Goal: Transaction & Acquisition: Purchase product/service

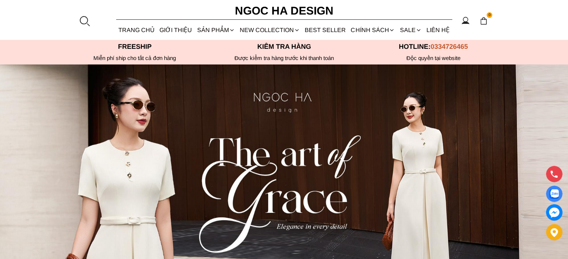
scroll to position [15, 0]
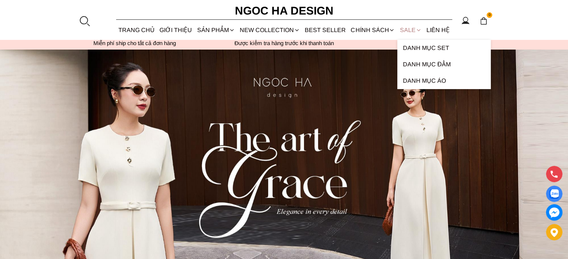
click at [407, 29] on link "SALE" at bounding box center [410, 30] width 26 height 20
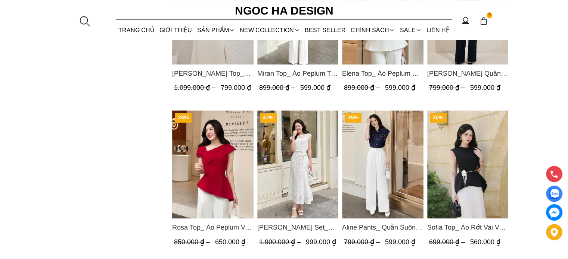
scroll to position [970, 0]
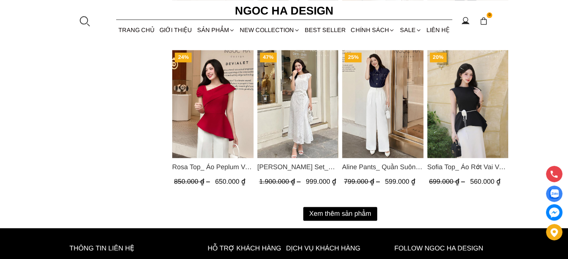
click at [343, 214] on button "Xem thêm sản phẩm" at bounding box center [340, 214] width 74 height 14
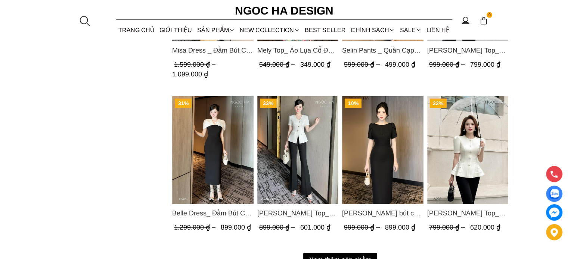
scroll to position [1747, 0]
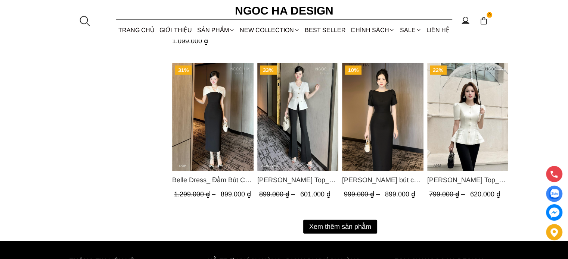
click at [339, 228] on button "Xem thêm sản phẩm" at bounding box center [340, 227] width 74 height 14
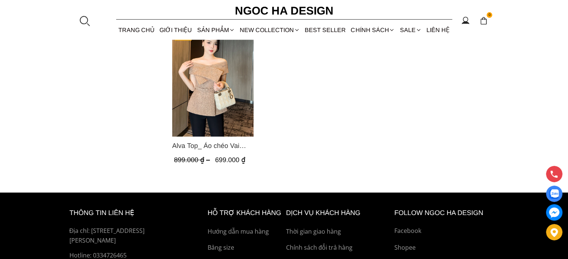
scroll to position [1956, 0]
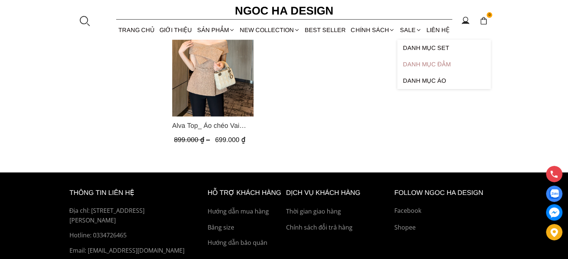
click at [416, 62] on link "Danh Mục Đầm" at bounding box center [443, 64] width 93 height 16
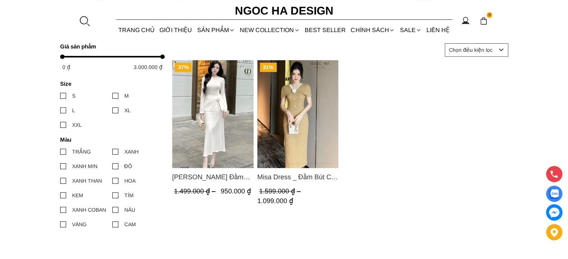
scroll to position [313, 0]
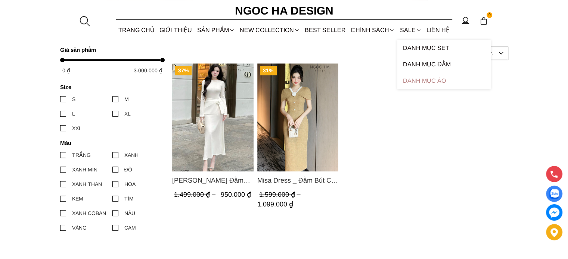
click at [423, 82] on link "Danh Mục Áo" at bounding box center [443, 81] width 93 height 16
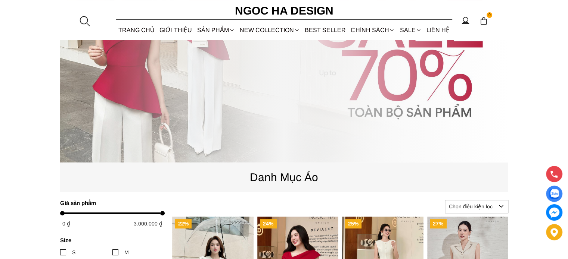
scroll to position [209, 0]
